Goal: Transaction & Acquisition: Purchase product/service

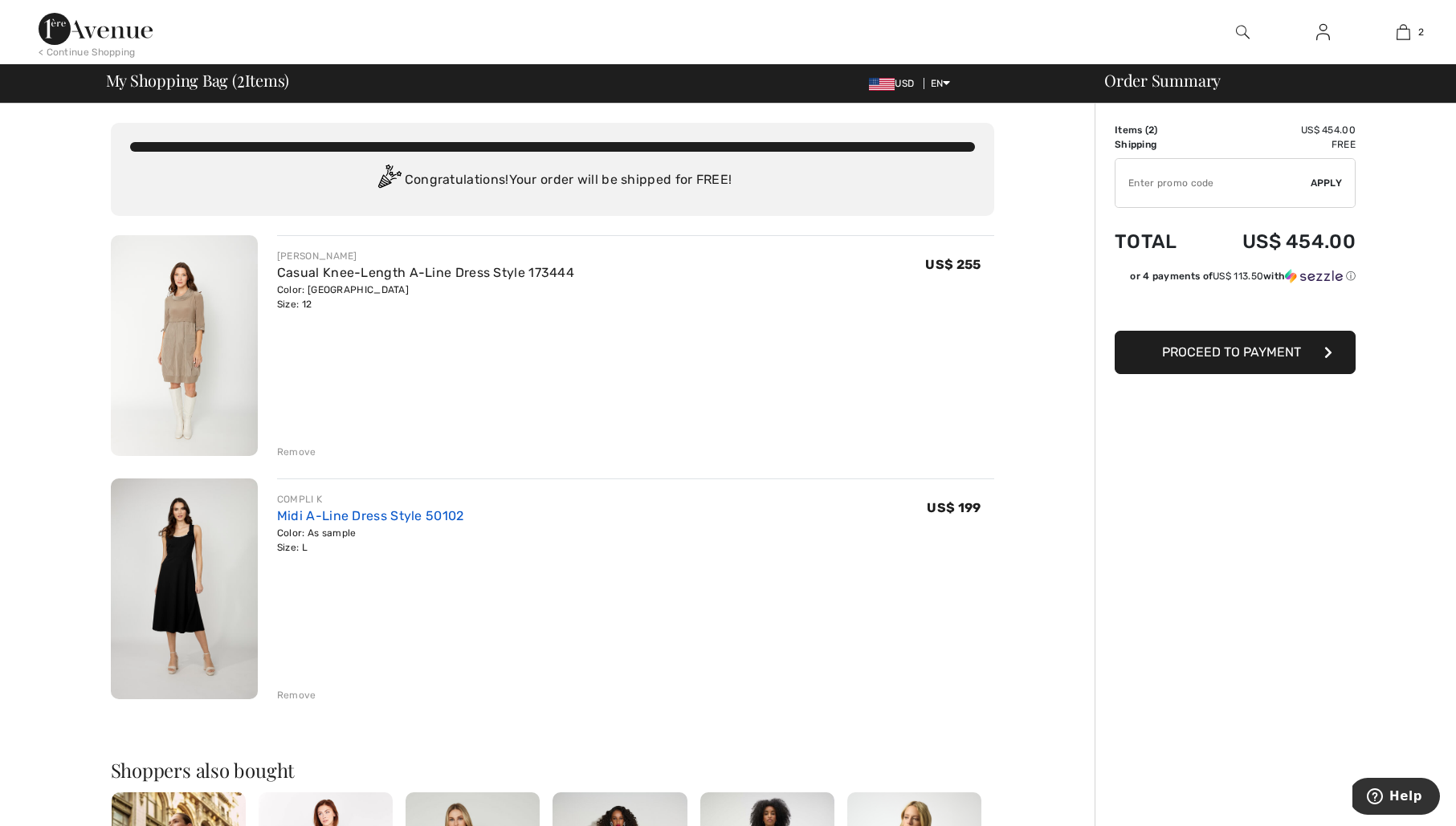
click at [354, 515] on link "Midi A-Line Dress Style 50102" at bounding box center [370, 516] width 187 height 15
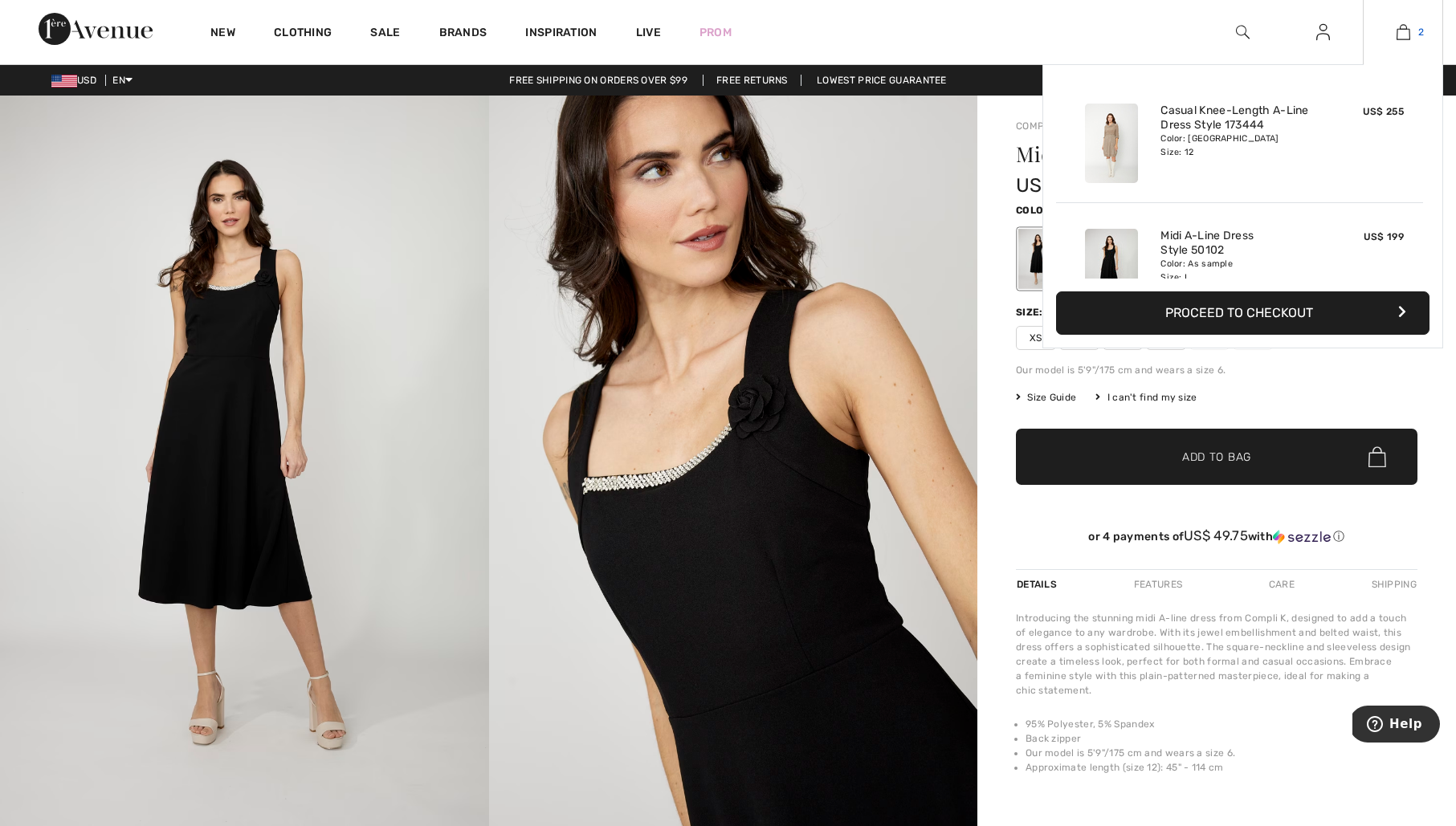
click at [1403, 34] on img at bounding box center [1402, 32] width 14 height 19
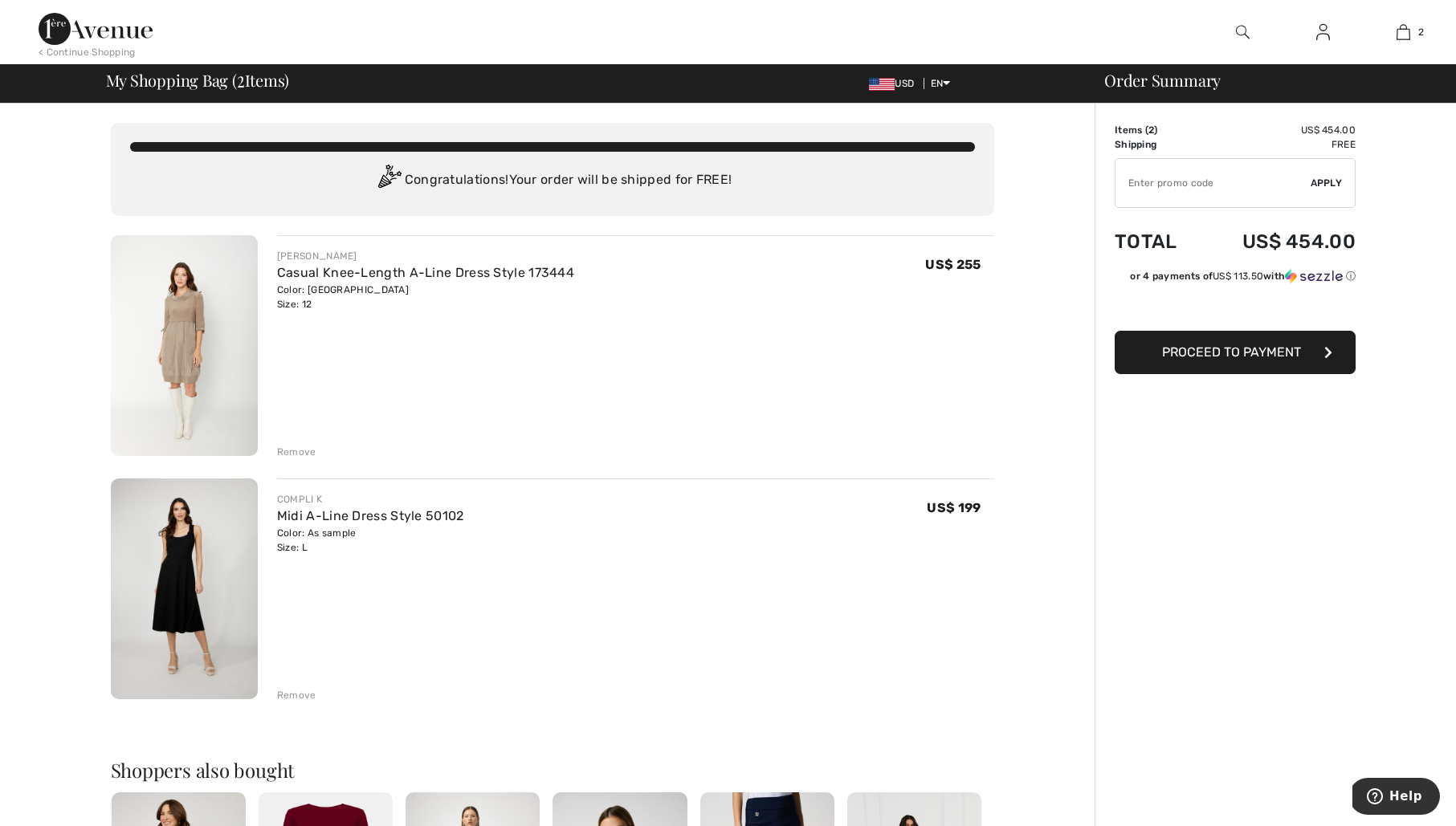
click at [1249, 350] on span "Proceed to Payment" at bounding box center [1231, 352] width 139 height 15
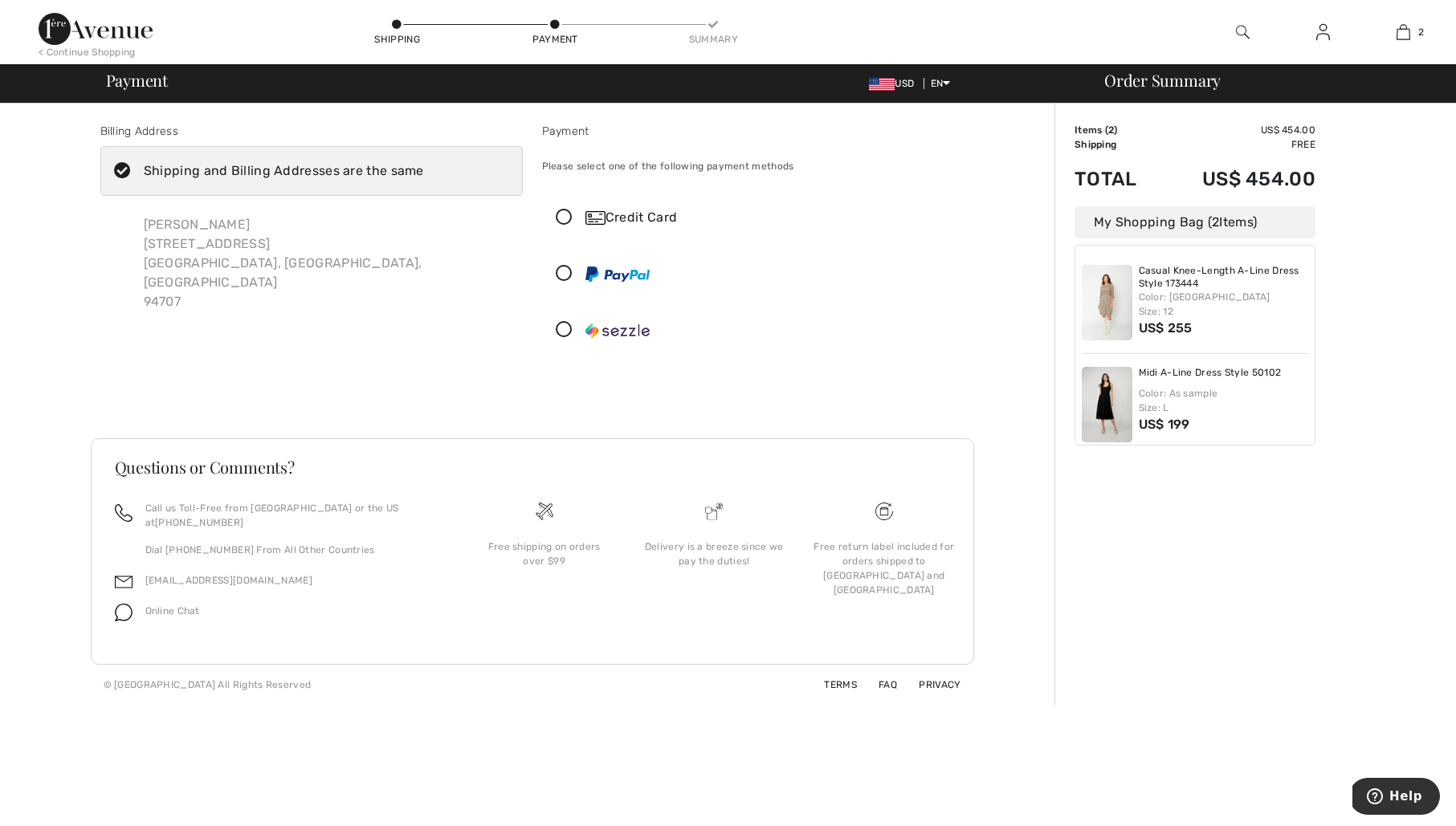
click at [567, 215] on icon at bounding box center [564, 218] width 43 height 17
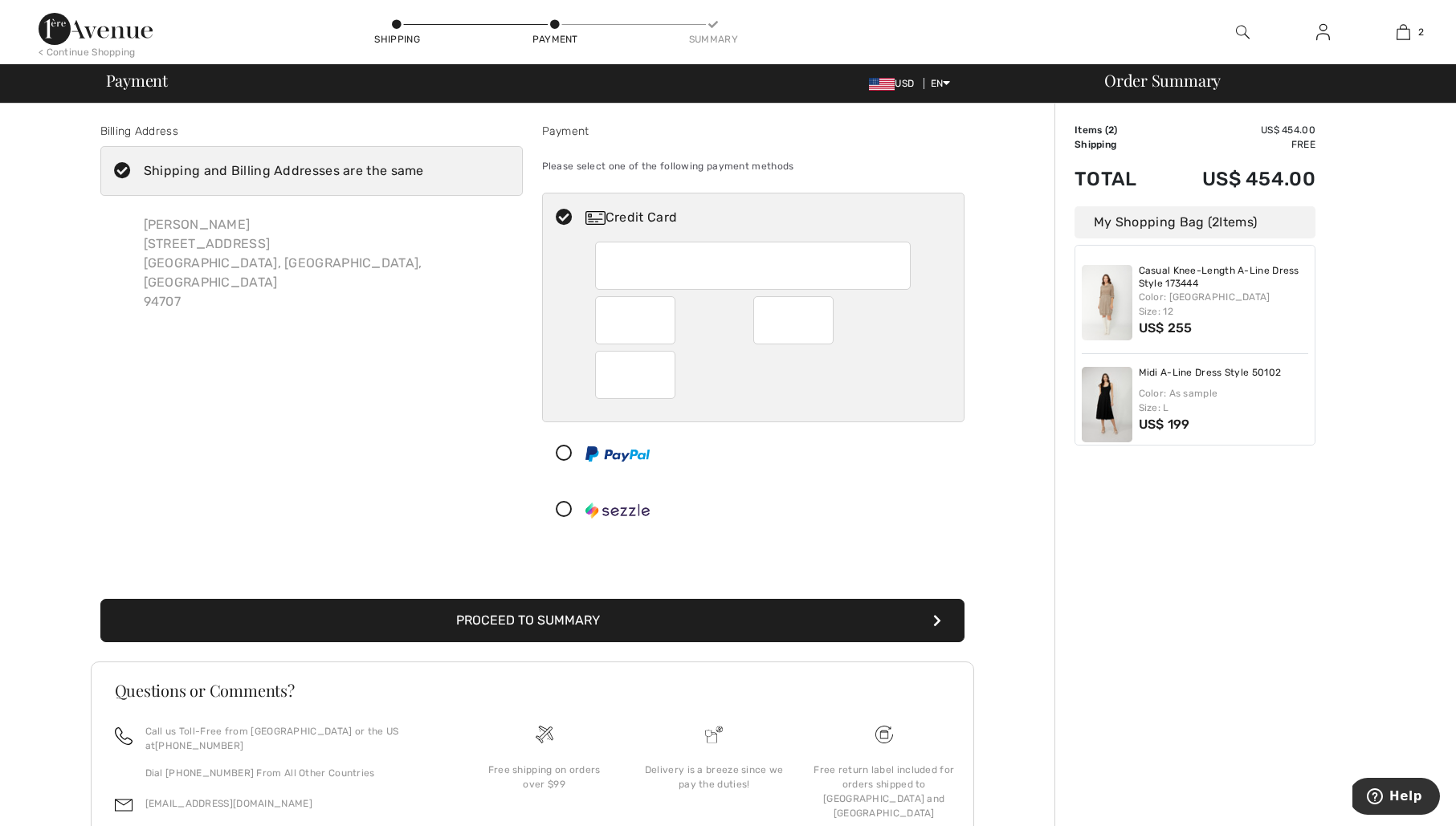
scroll to position [87, 0]
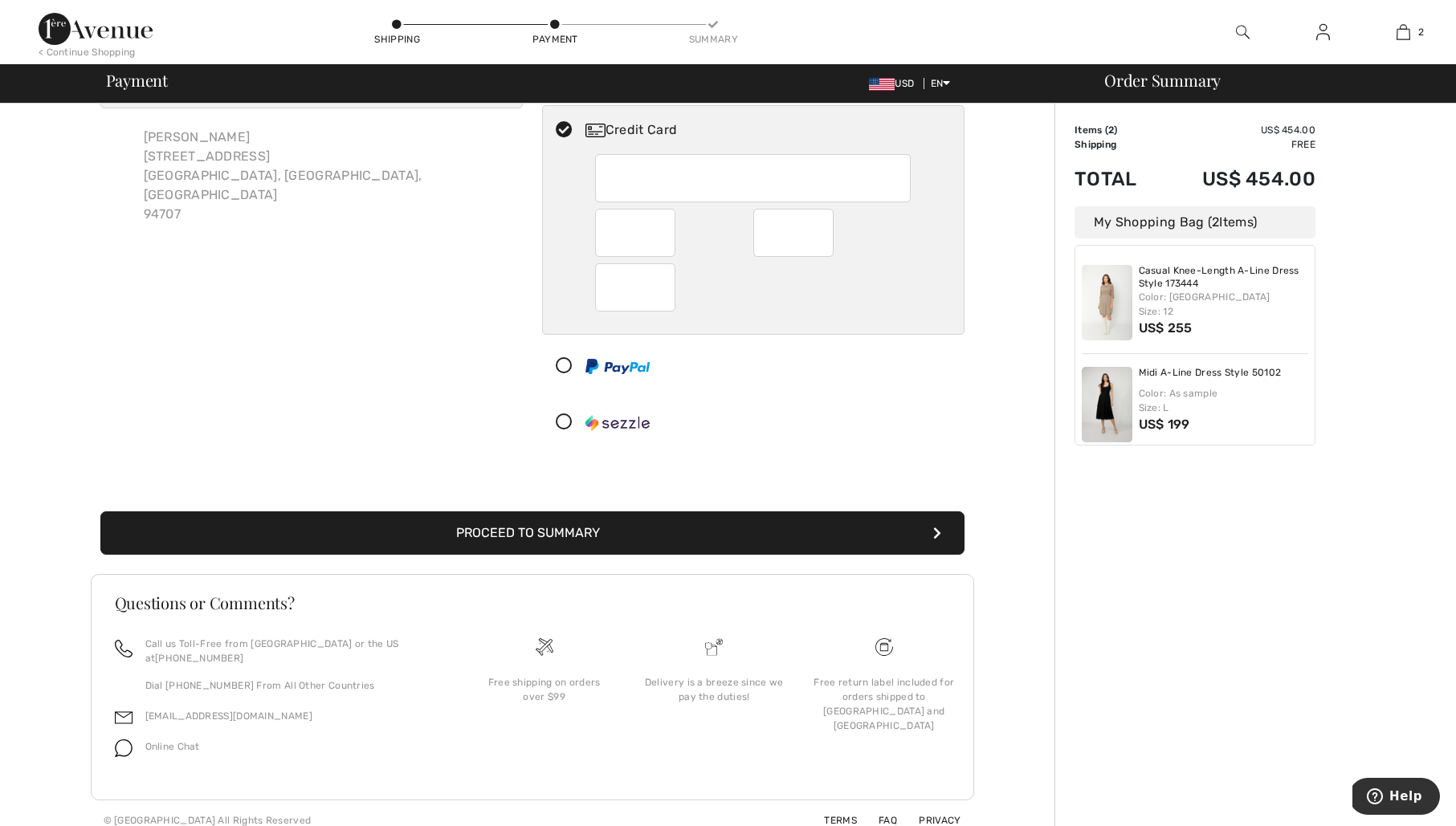
click at [728, 491] on div "Proceed to Summary Complete Your Order with PayPal Proceed to Summary Complete …" at bounding box center [533, 514] width 883 height 82
click at [588, 527] on button "Proceed to Summary" at bounding box center [532, 533] width 864 height 44
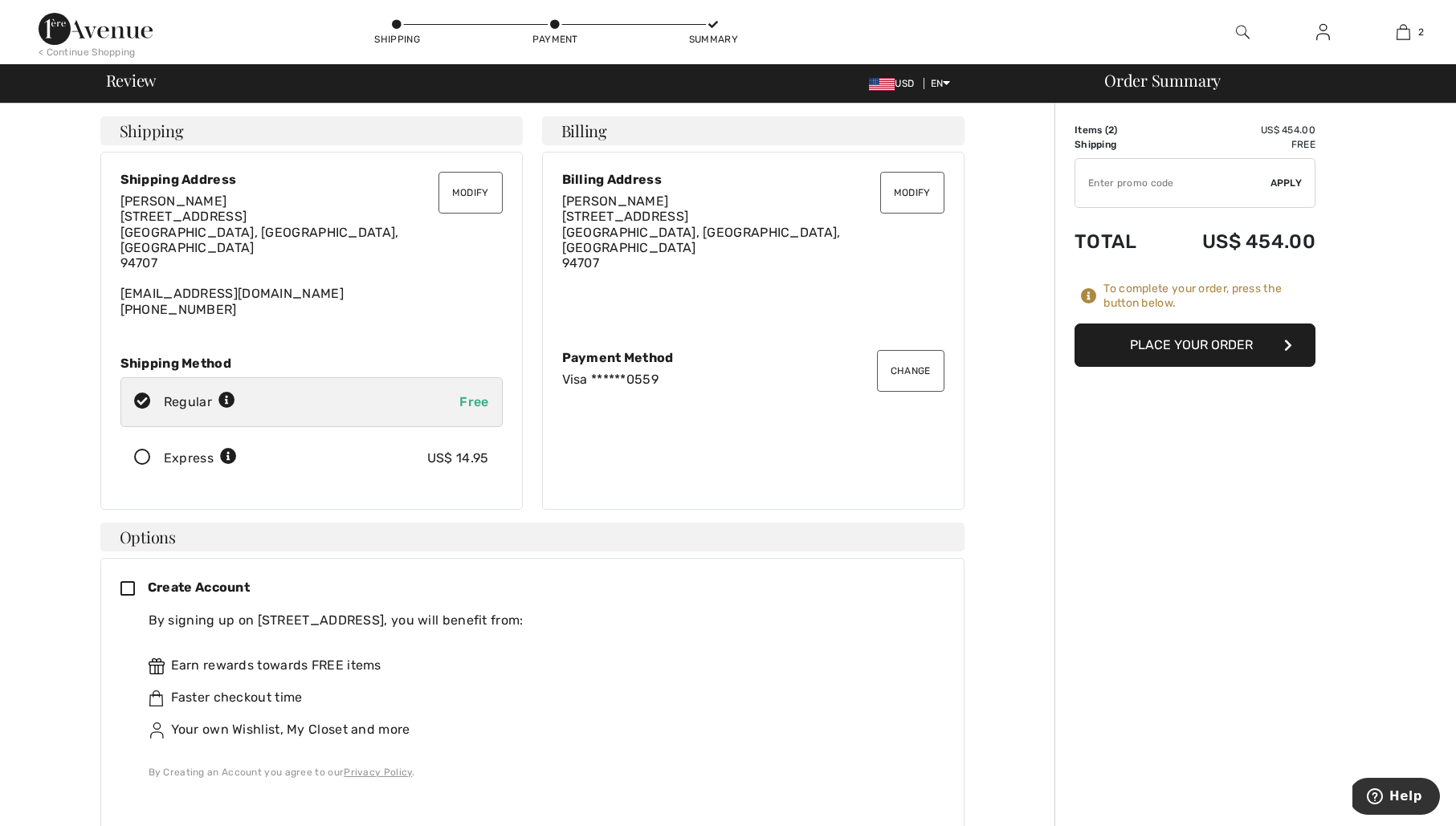
click at [142, 449] on icon at bounding box center [143, 458] width 43 height 17
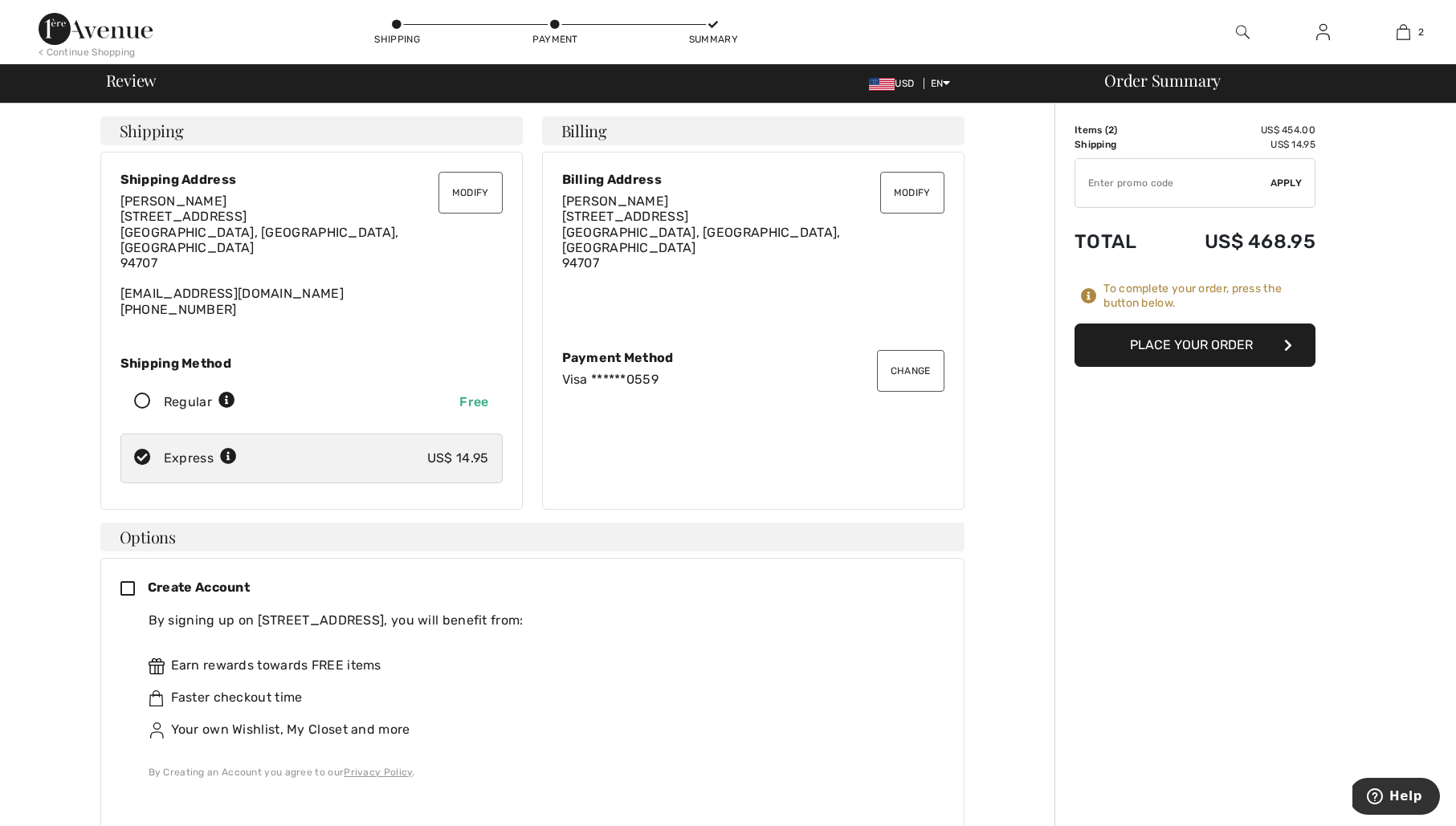
click at [1202, 341] on button "Place Your Order" at bounding box center [1195, 345] width 241 height 44
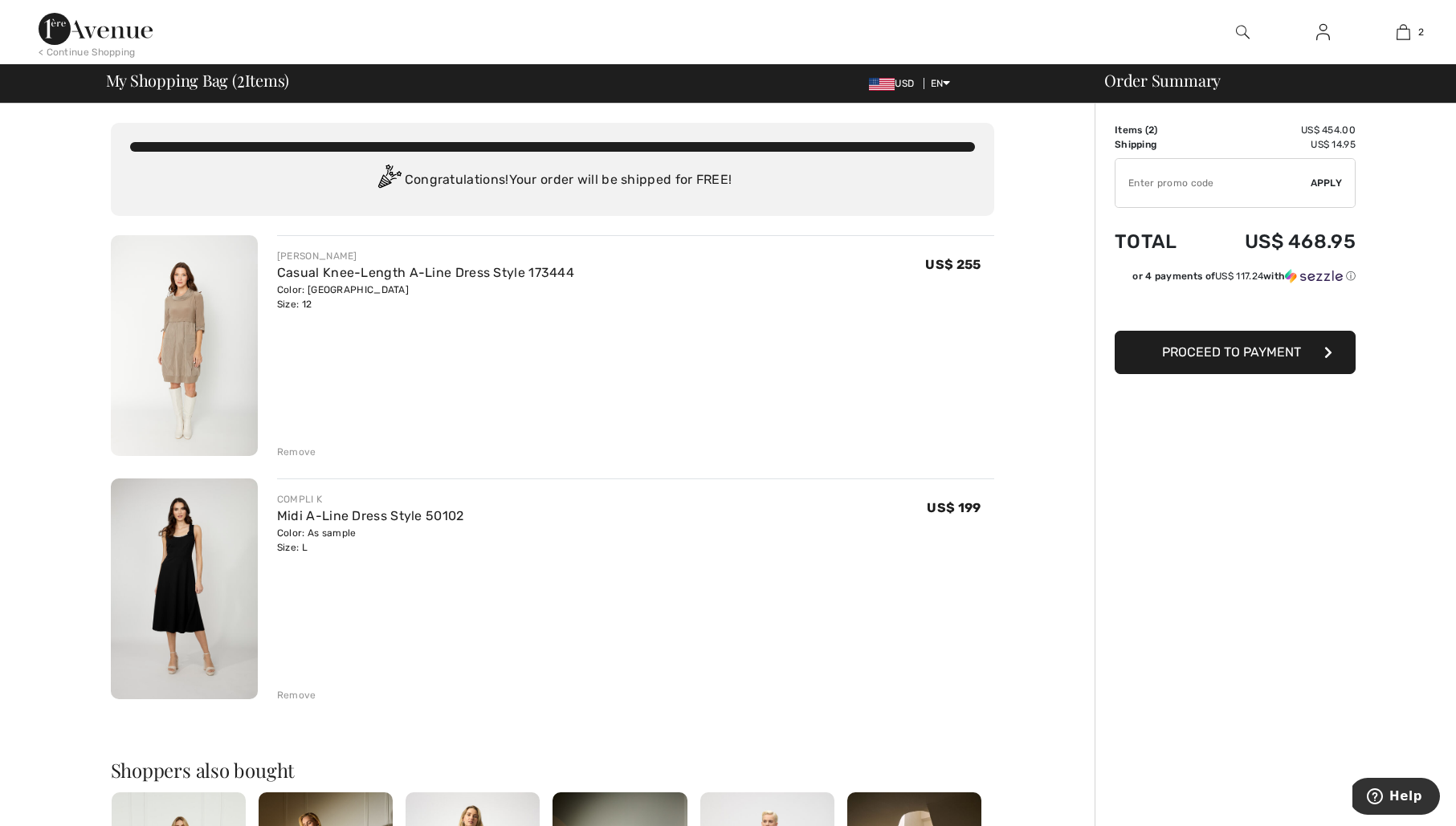
click at [340, 263] on div "[PERSON_NAME]" at bounding box center [425, 256] width 297 height 15
click at [340, 282] on div "Casual Knee-Length A-Line Dress Style 173444" at bounding box center [425, 273] width 297 height 19
click at [341, 275] on link "Casual Knee-Length A-Line Dress Style 173444" at bounding box center [425, 272] width 297 height 15
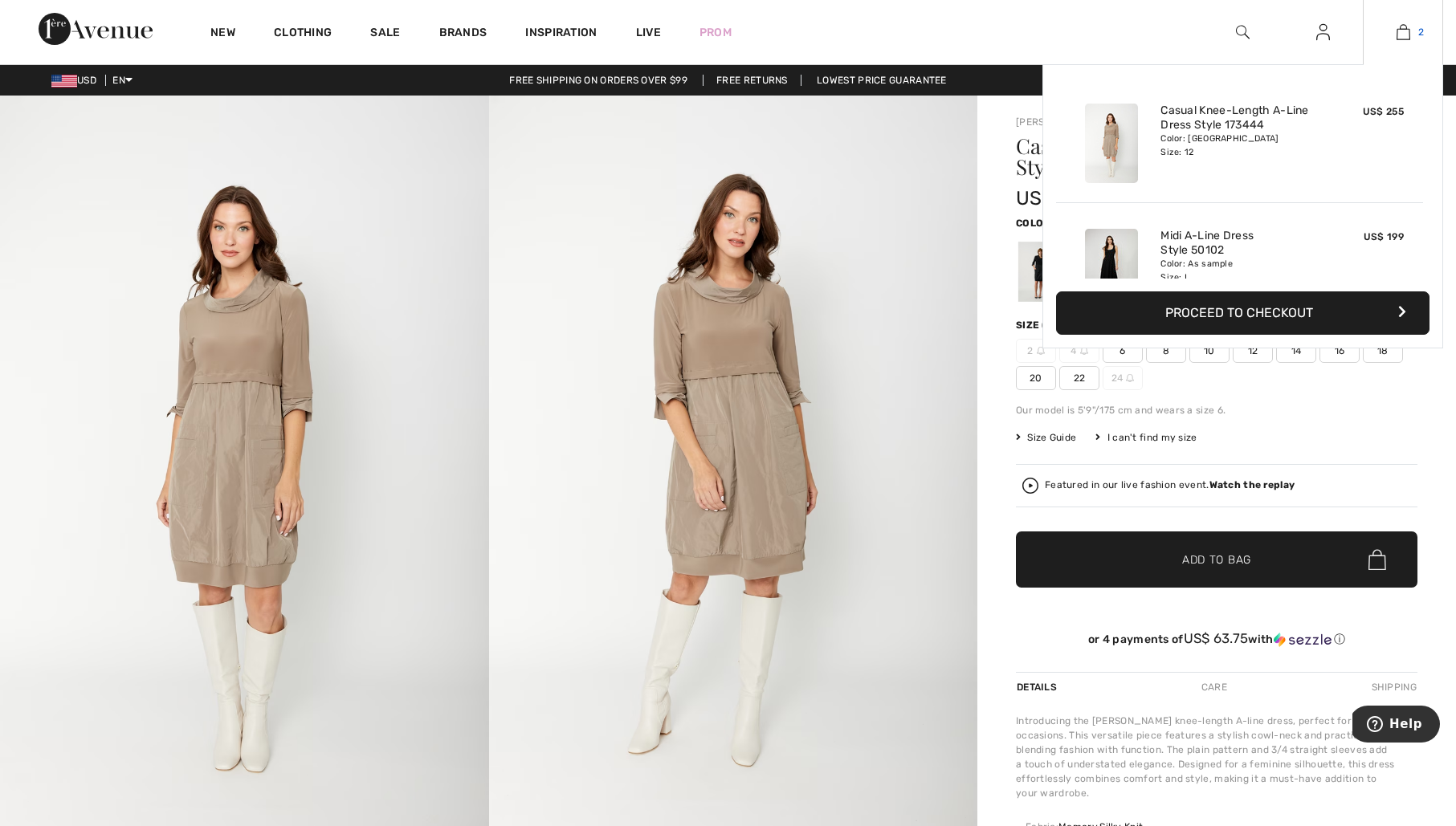
click at [1402, 31] on img at bounding box center [1402, 32] width 14 height 19
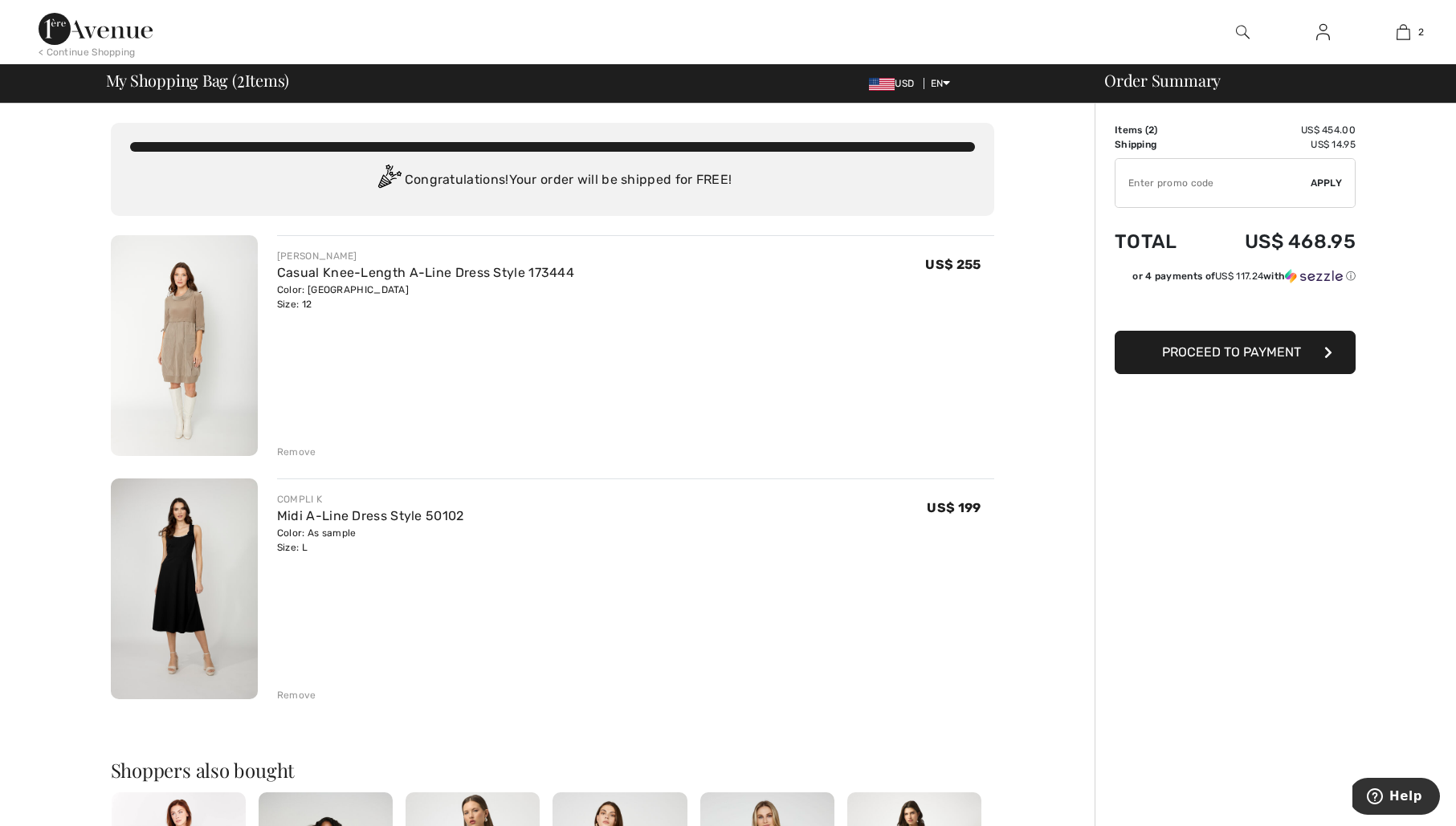
click at [299, 695] on div "Remove" at bounding box center [296, 695] width 39 height 15
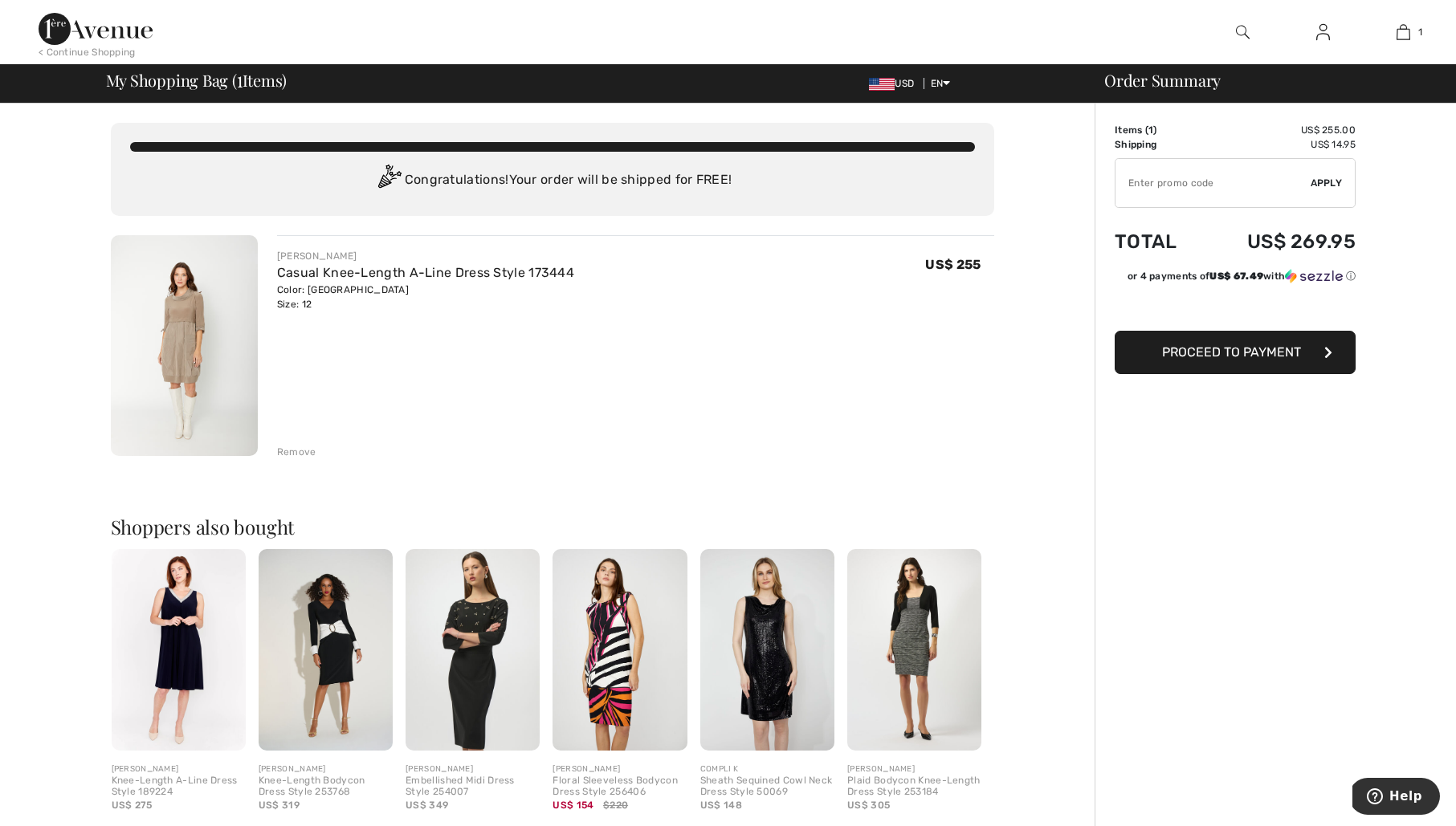
click at [1284, 355] on span "Proceed to Payment" at bounding box center [1231, 352] width 139 height 15
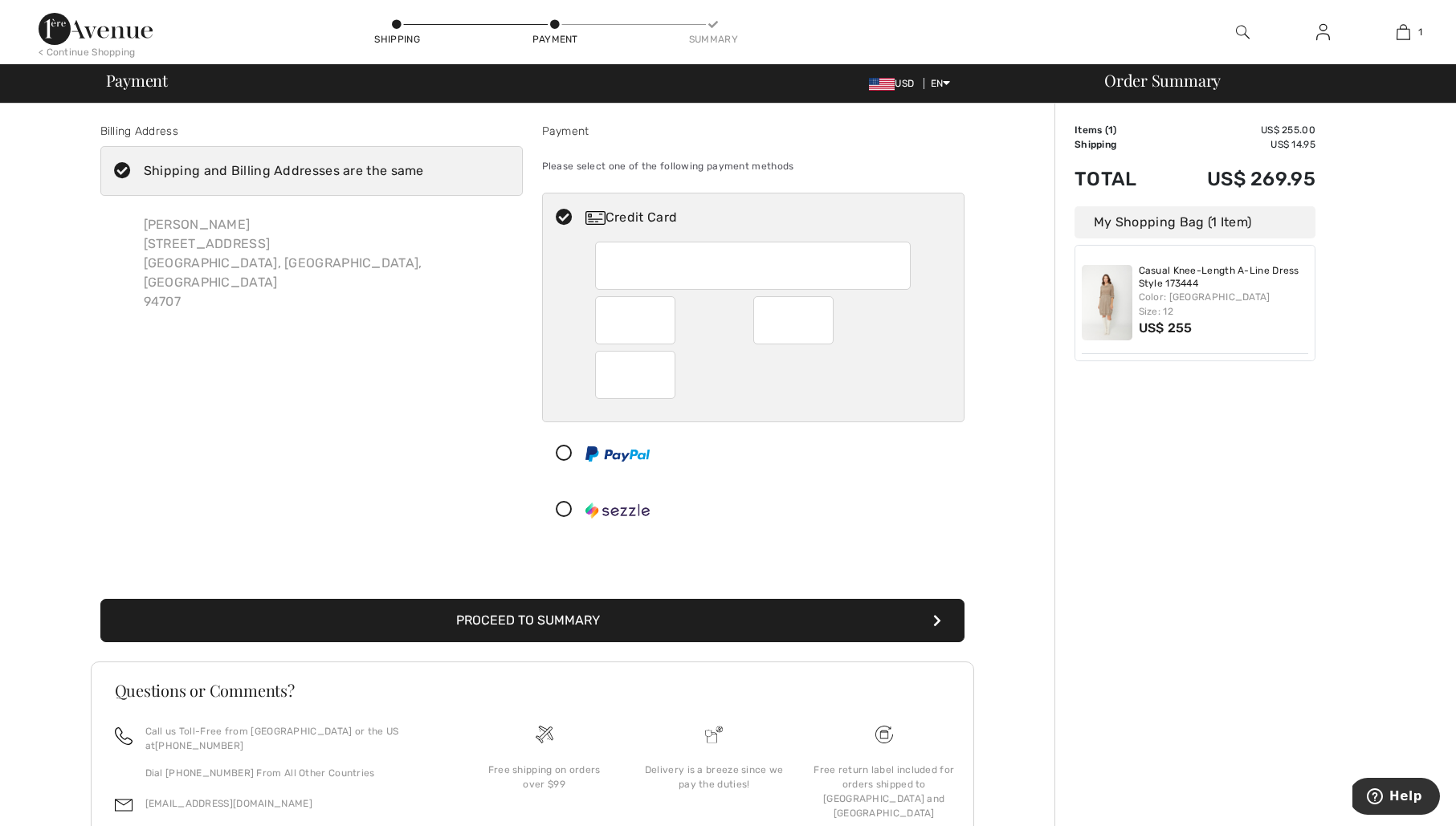
click at [973, 462] on div "Payment Please select one of the following payment methods Credit Card" at bounding box center [754, 331] width 442 height 419
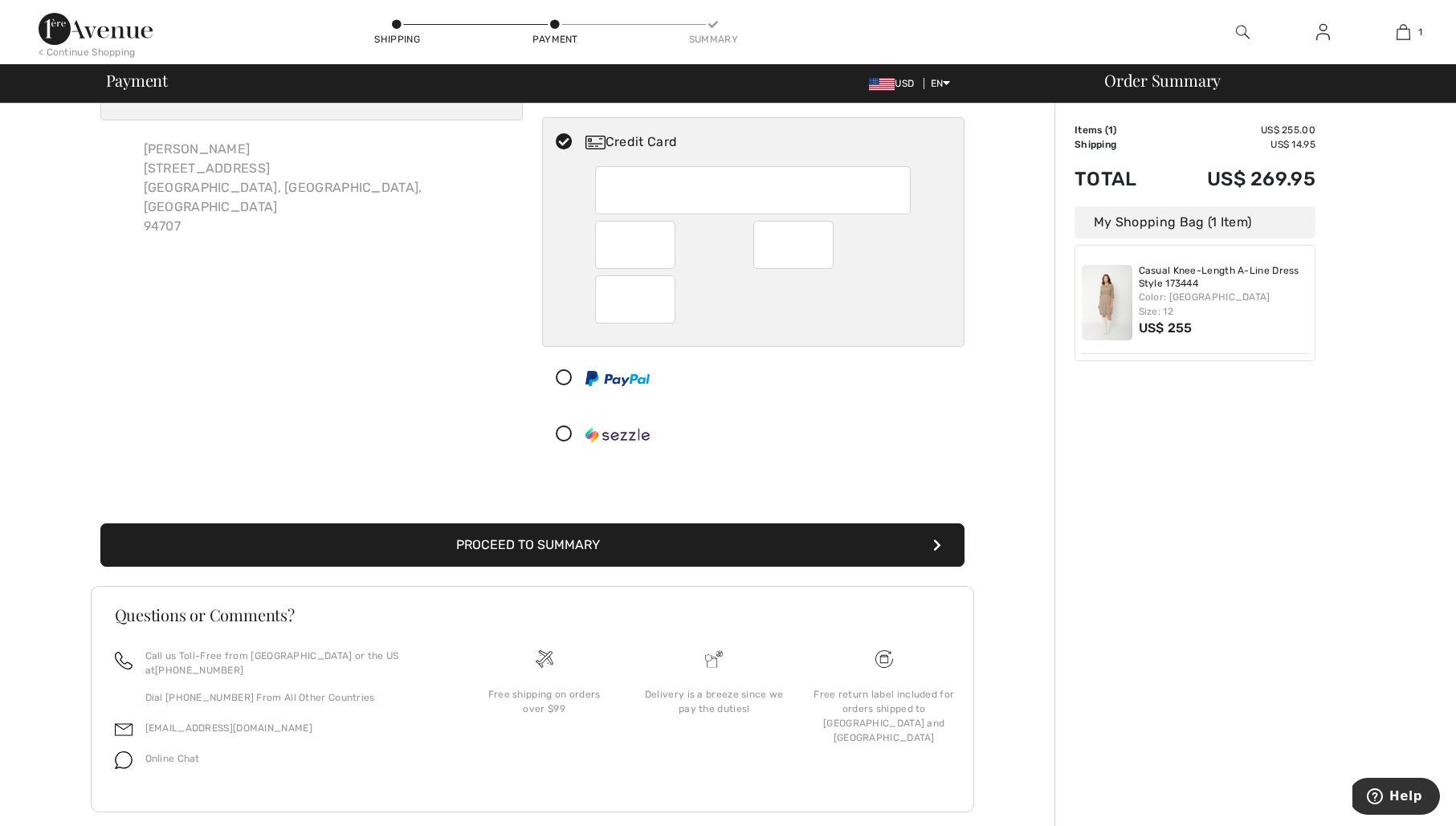
scroll to position [87, 0]
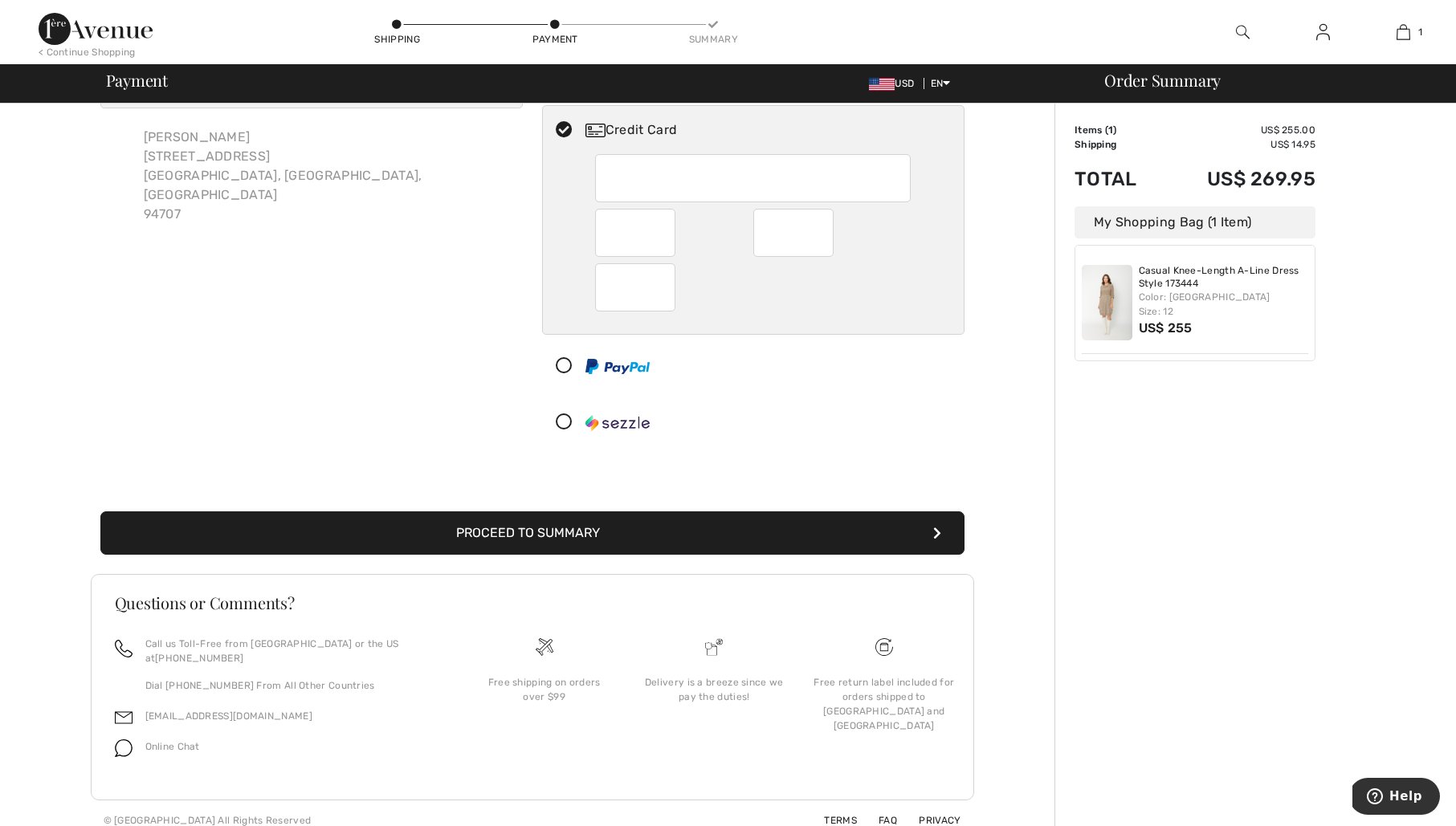
click at [658, 521] on button "Proceed to Summary" at bounding box center [532, 533] width 864 height 44
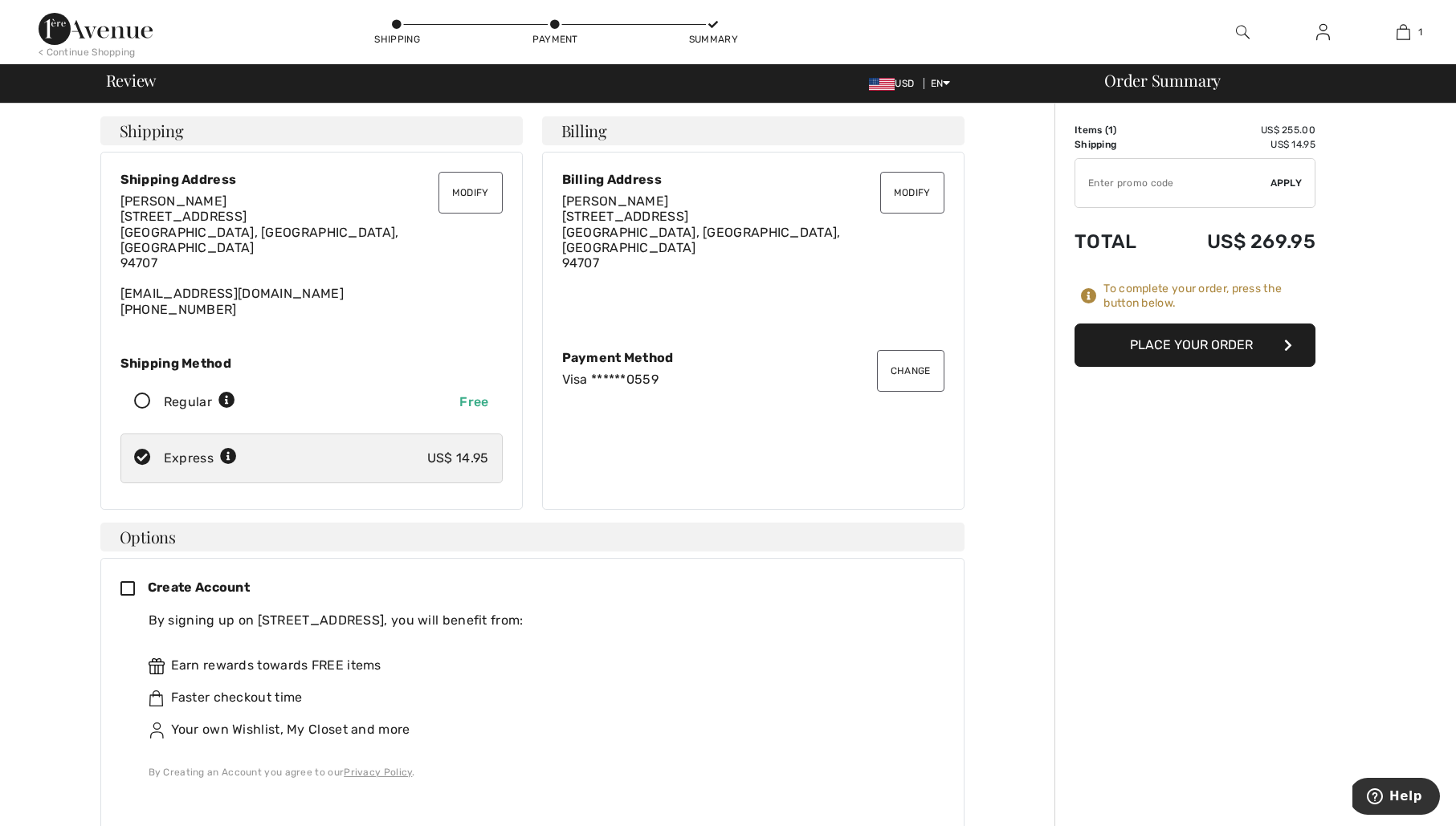
click at [1185, 348] on button "Place Your Order" at bounding box center [1195, 345] width 241 height 44
